Goal: Find contact information: Find contact information

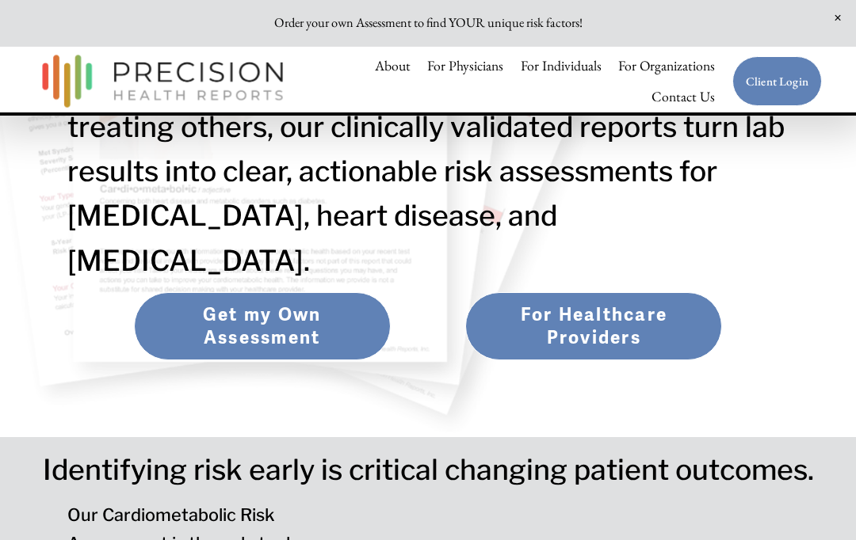
scroll to position [273, 0]
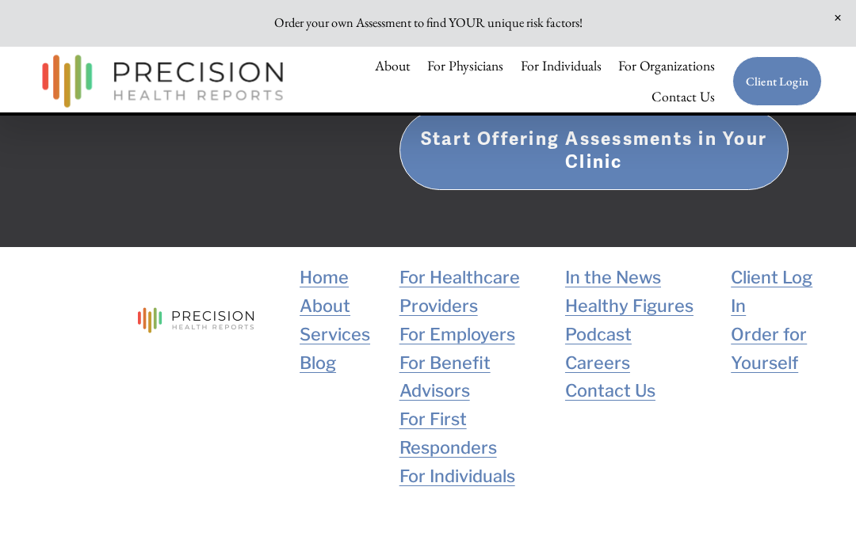
scroll to position [3086, 0]
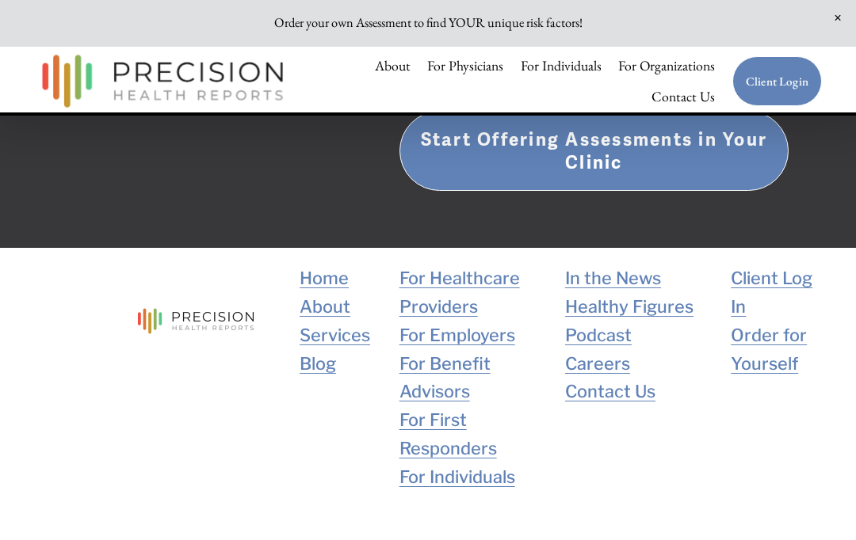
click at [621, 378] on link "Contact Us" at bounding box center [610, 392] width 90 height 29
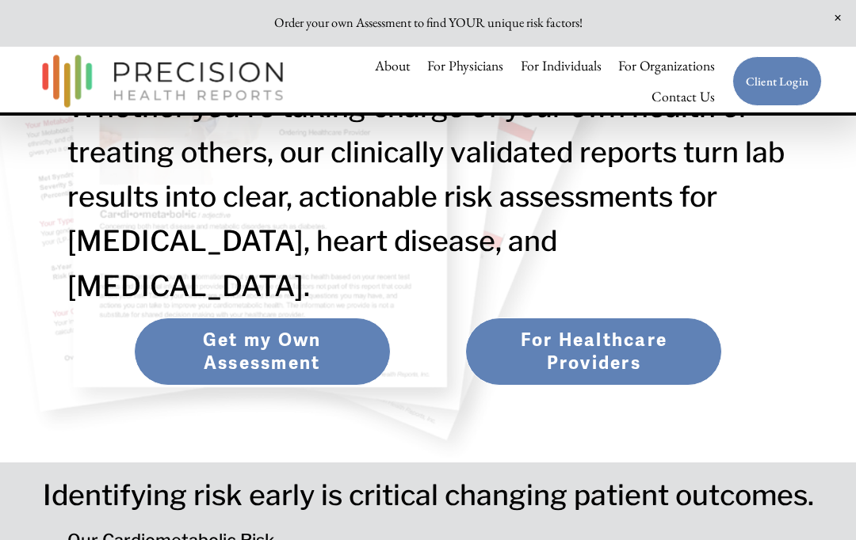
scroll to position [246, 0]
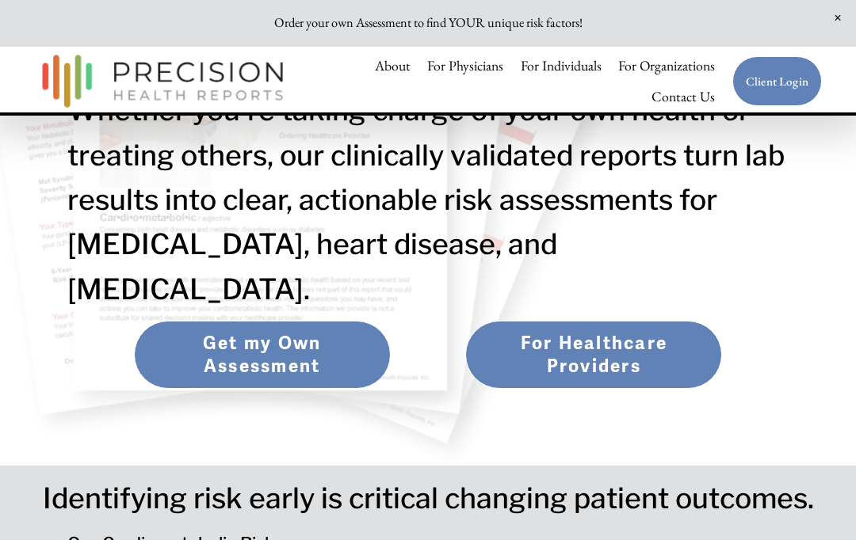
click at [292, 321] on link "Get my Own Assessment" at bounding box center [262, 355] width 257 height 68
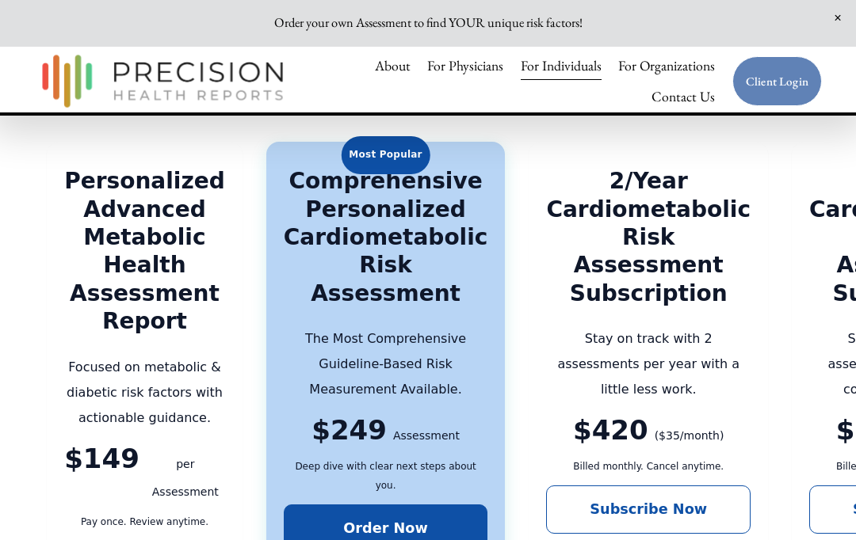
scroll to position [2622, 0]
